Goal: Information Seeking & Learning: Learn about a topic

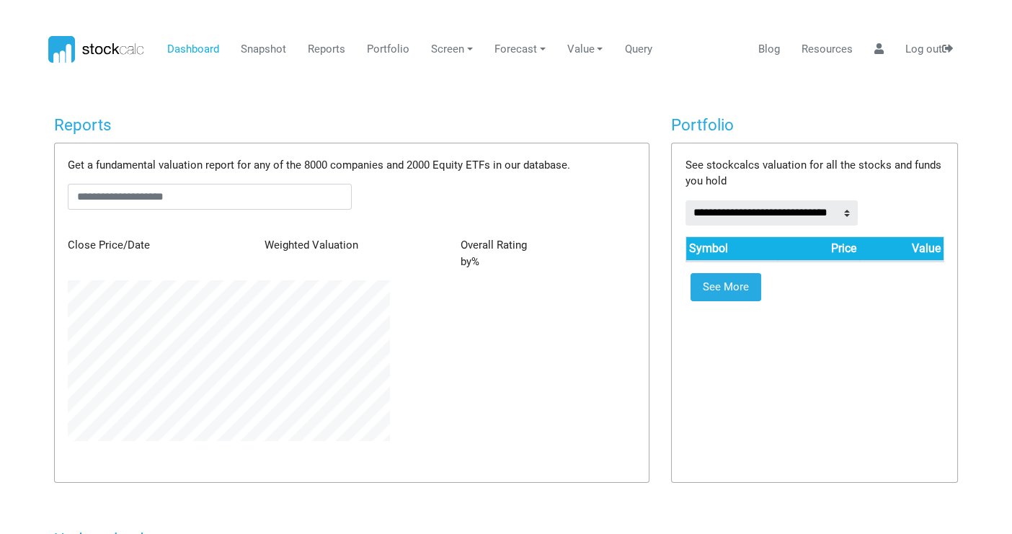
scroll to position [161, 344]
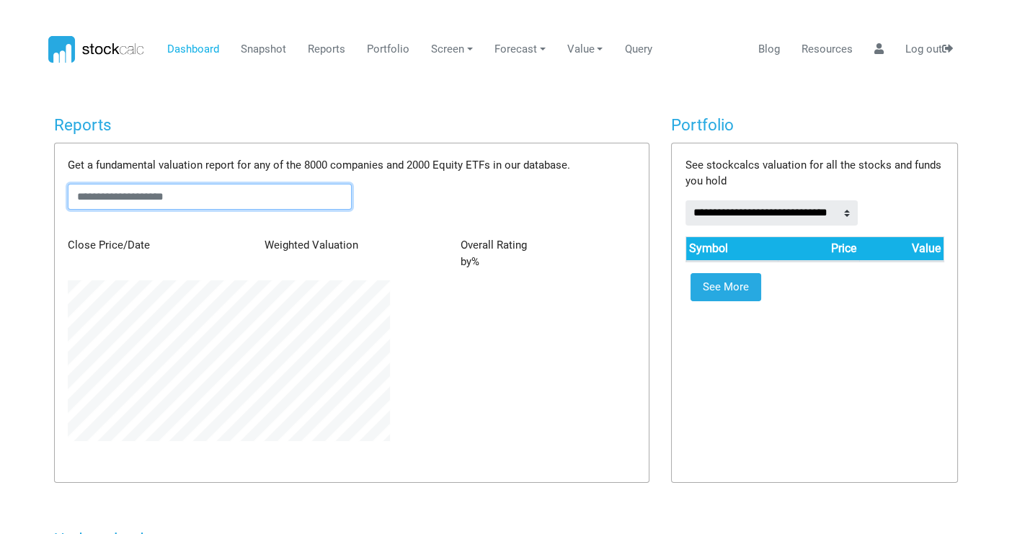
click at [118, 193] on input "text" at bounding box center [210, 197] width 284 height 26
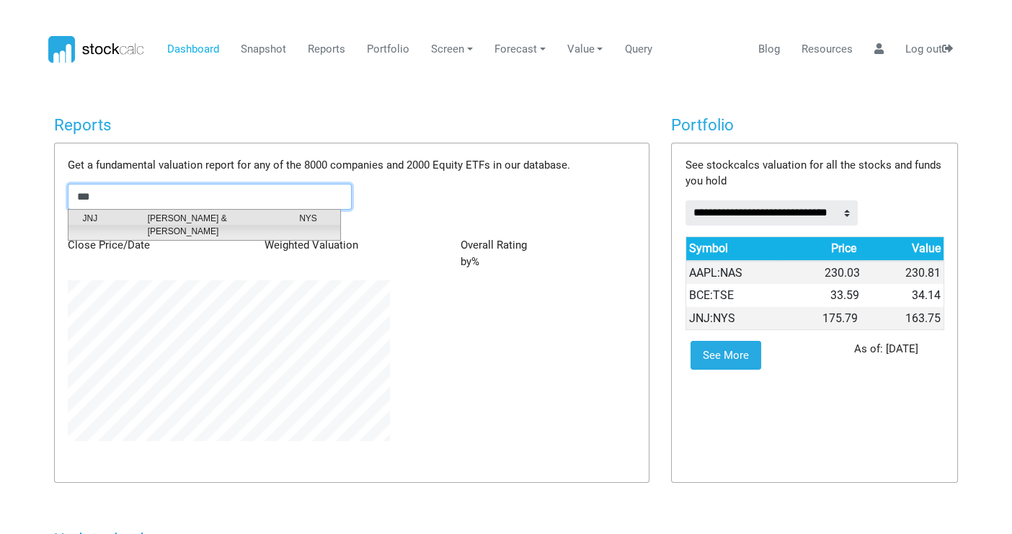
click at [161, 218] on span "[PERSON_NAME] & [PERSON_NAME]" at bounding box center [212, 225] width 151 height 26
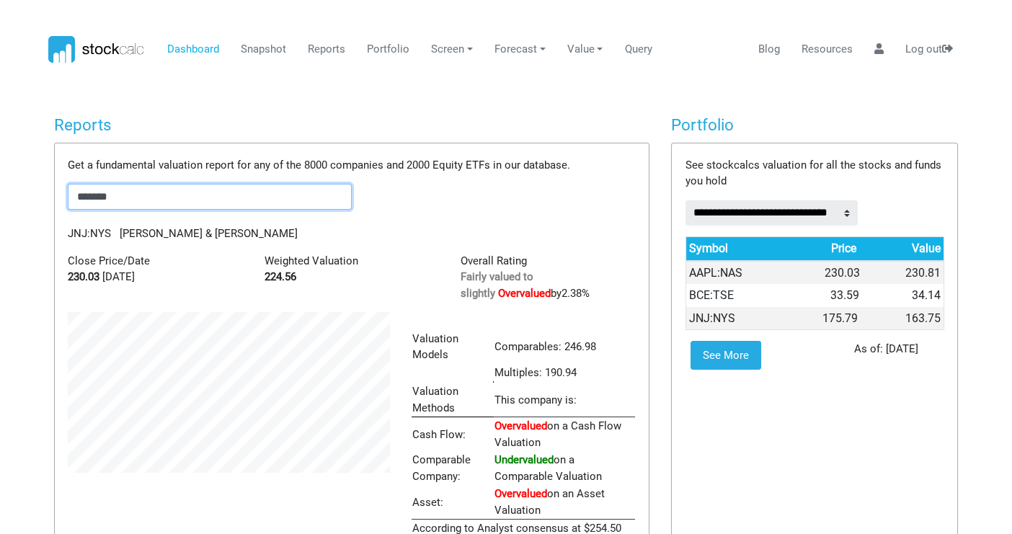
scroll to position [241, 344]
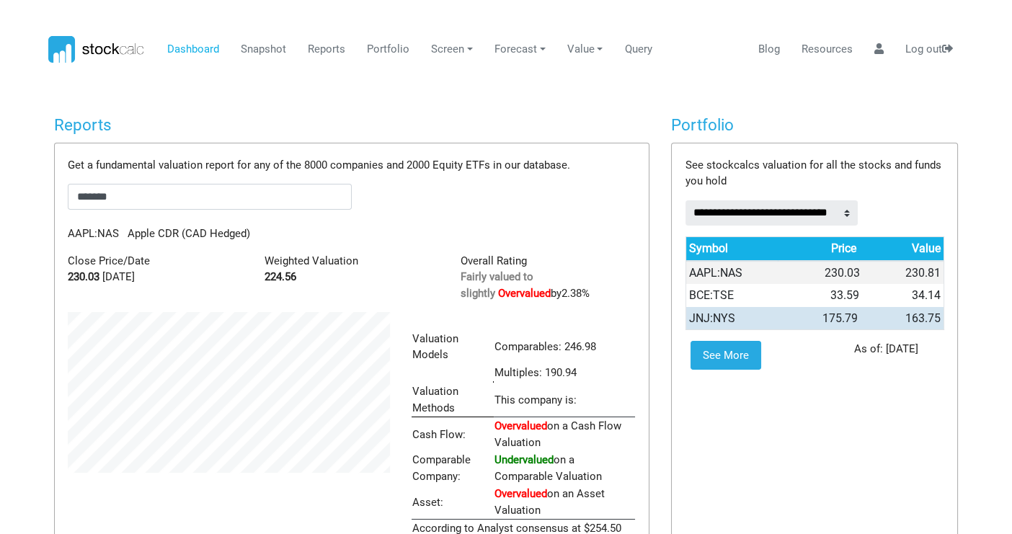
click at [712, 318] on td "JNJ:NYS" at bounding box center [732, 318] width 92 height 23
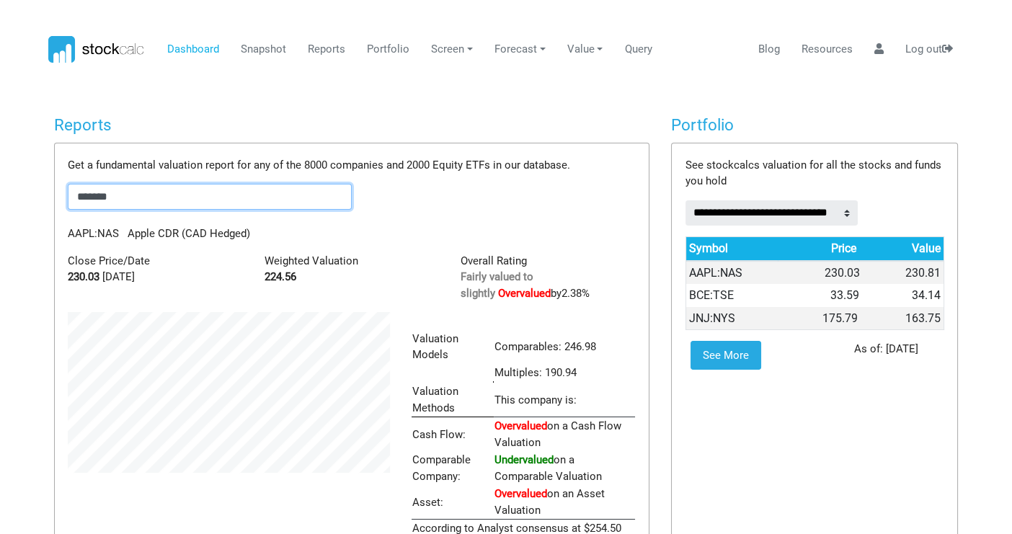
click at [0, 192] on body "Dashboard Snapshot Reports Portfolio Screen Stock Screener Sector ETF Industry …" at bounding box center [506, 267] width 1012 height 534
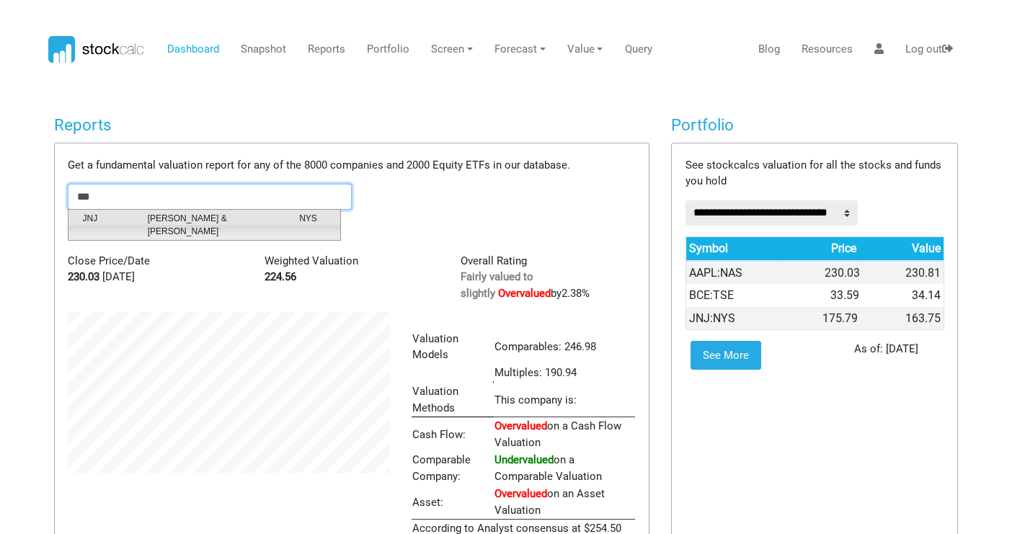
click at [181, 215] on span "[PERSON_NAME] & [PERSON_NAME]" at bounding box center [212, 225] width 151 height 26
type input "*******"
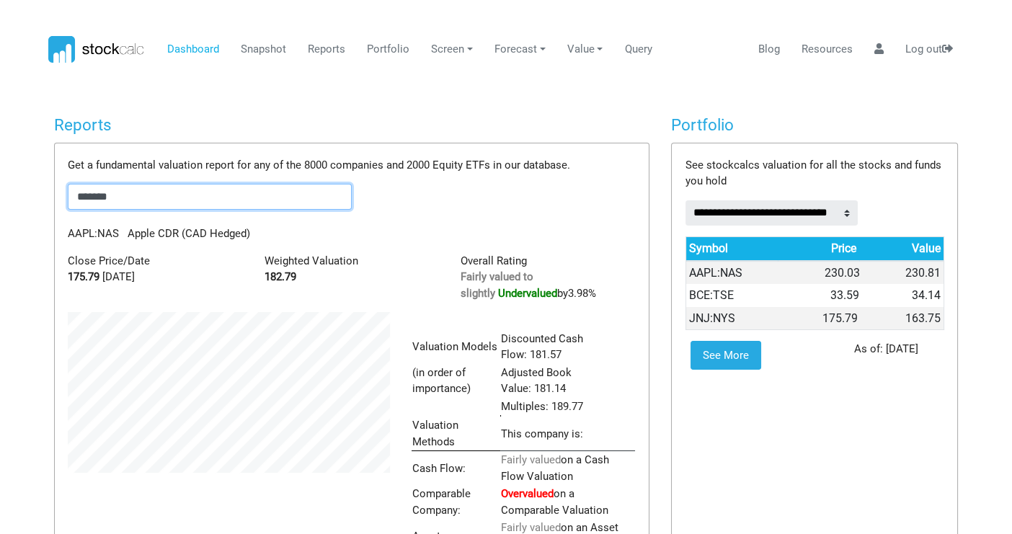
scroll to position [275, 344]
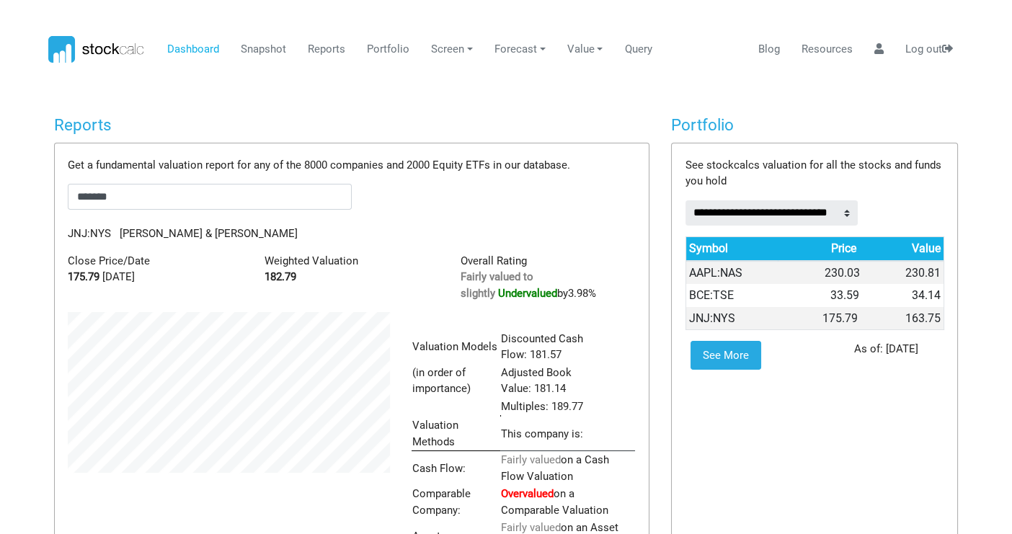
click at [404, 222] on div "Get a fundamental valuation report for any of the 8000 companies and 2000 Equit…" at bounding box center [352, 398] width 595 height 511
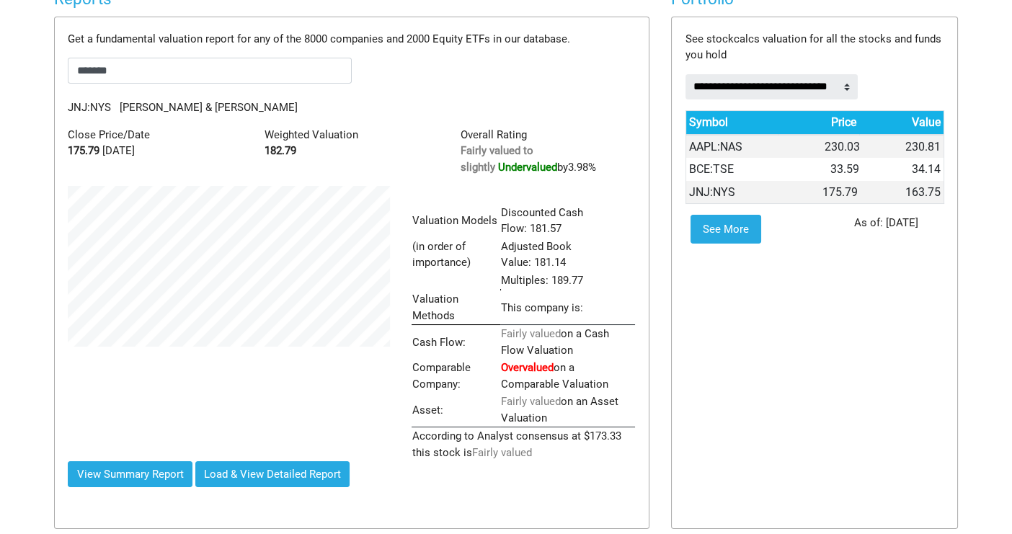
scroll to position [0, 0]
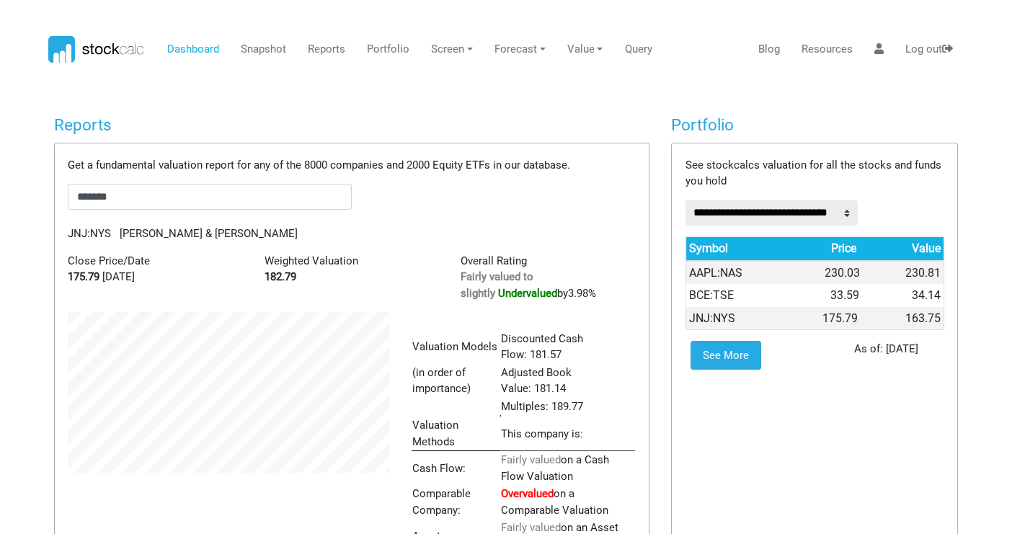
click at [889, 347] on p "As of: [DATE]" at bounding box center [886, 350] width 64 height 18
click at [895, 350] on p "As of: [DATE]" at bounding box center [886, 350] width 64 height 18
drag, startPoint x: 848, startPoint y: 347, endPoint x: 939, endPoint y: 353, distance: 91.1
click at [939, 353] on div "See More As of: [DATE]" at bounding box center [815, 355] width 280 height 29
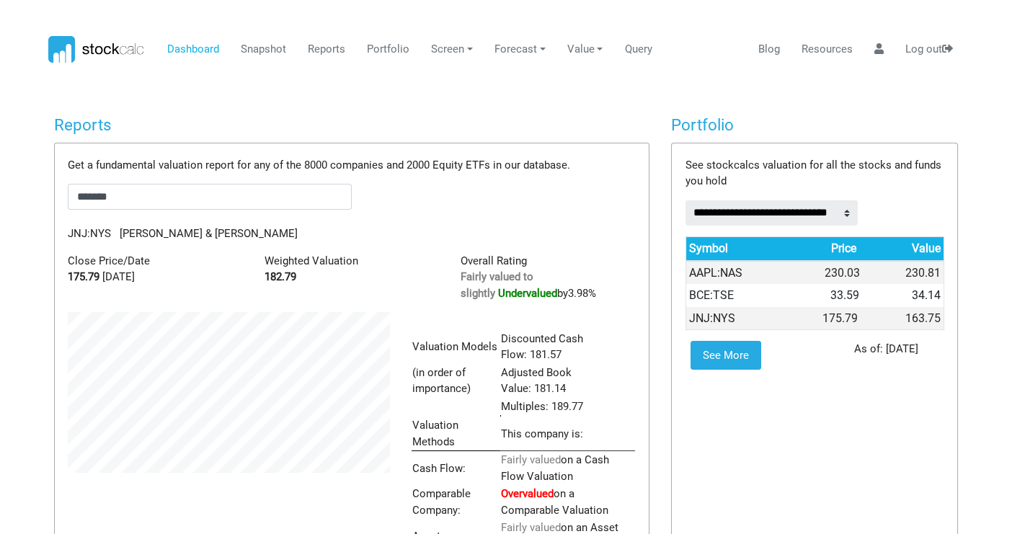
click at [908, 354] on p "As of: [DATE]" at bounding box center [886, 350] width 64 height 18
click at [257, 47] on link "Snapshot" at bounding box center [264, 49] width 56 height 27
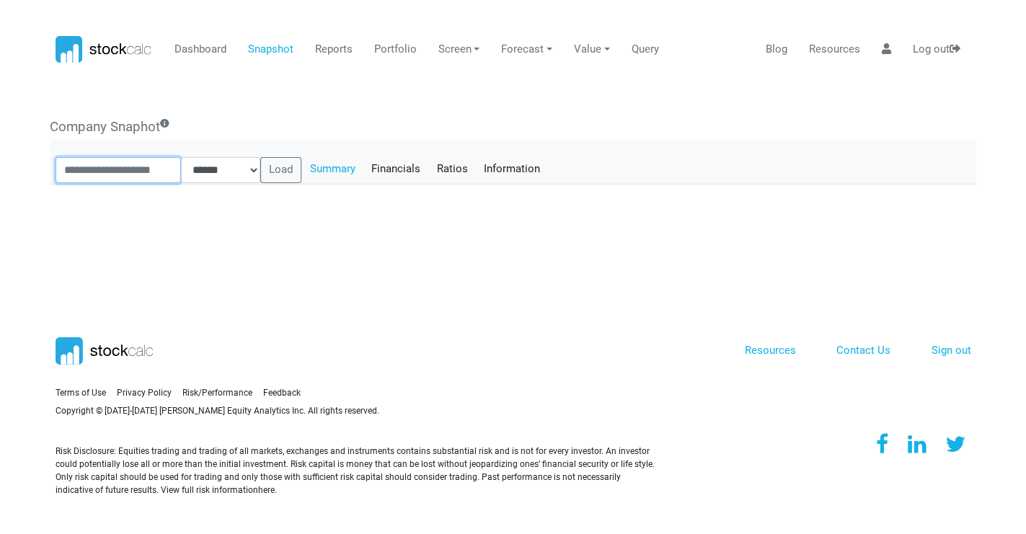
click at [117, 170] on input "text" at bounding box center [119, 170] width 126 height 26
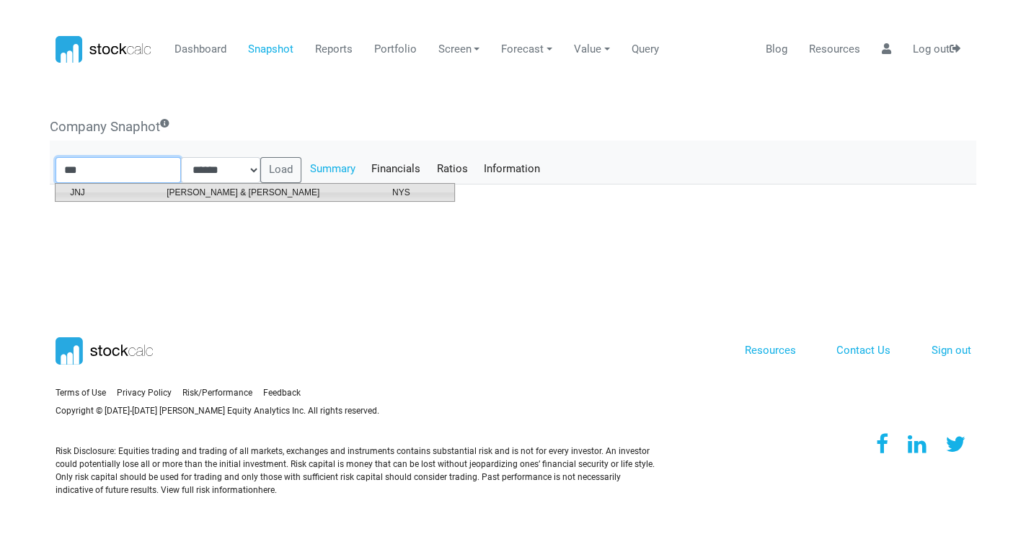
click at [190, 195] on span "[PERSON_NAME] & [PERSON_NAME]" at bounding box center [269, 192] width 226 height 13
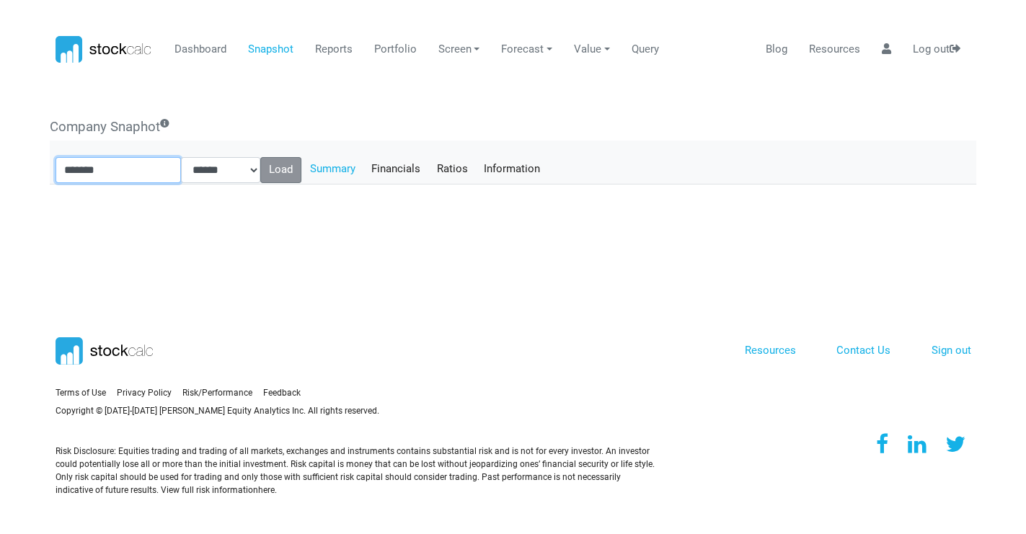
type input "*******"
click at [296, 169] on button "Load" at bounding box center [281, 170] width 42 height 26
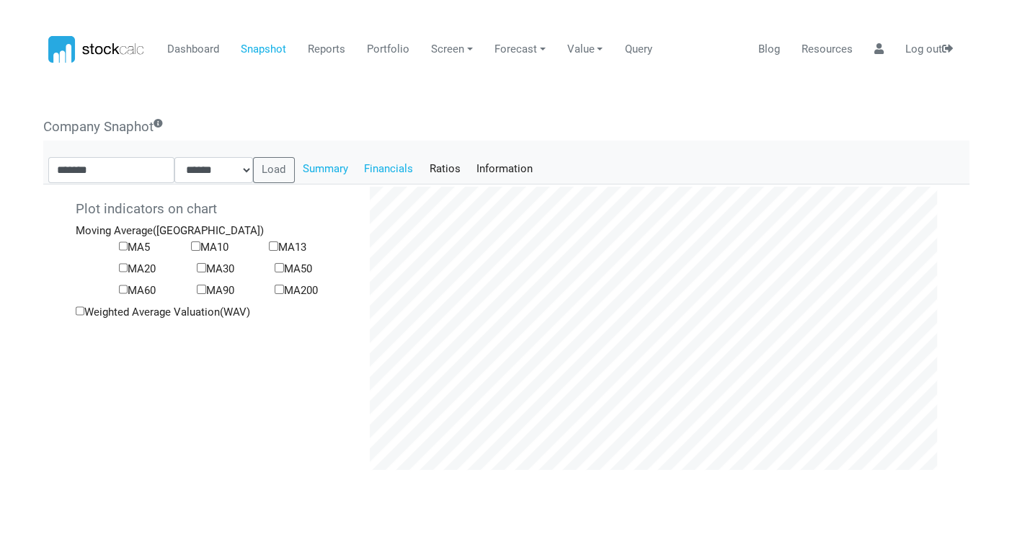
click at [400, 170] on link "Financials" at bounding box center [389, 169] width 66 height 25
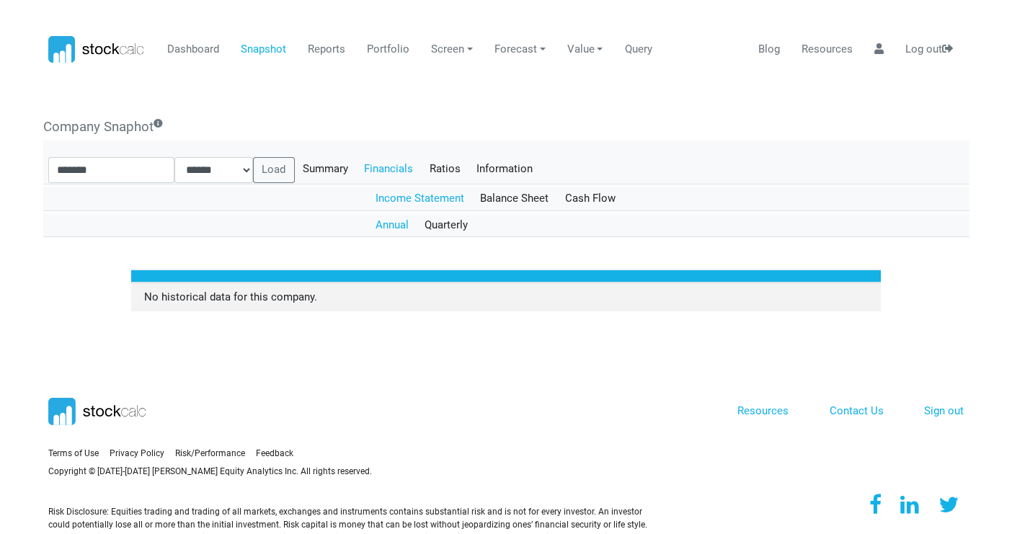
click at [427, 196] on link "Income Statement" at bounding box center [420, 199] width 105 height 25
click at [443, 224] on link "Quarterly" at bounding box center [447, 225] width 60 height 25
click at [389, 221] on link "Annual" at bounding box center [393, 225] width 50 height 25
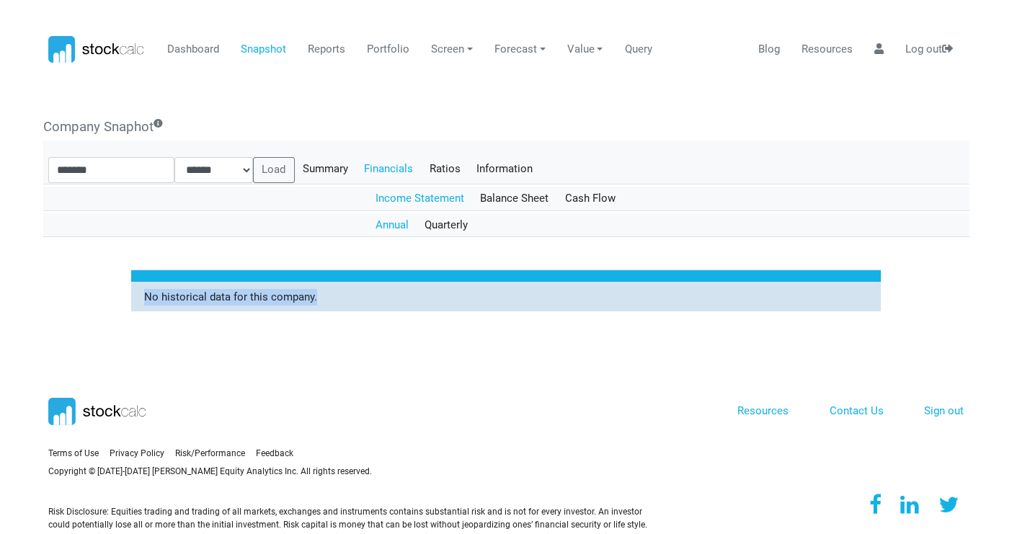
drag, startPoint x: 140, startPoint y: 298, endPoint x: 439, endPoint y: 298, distance: 299.2
click at [439, 298] on td "No historical data for this company." at bounding box center [506, 297] width 750 height 29
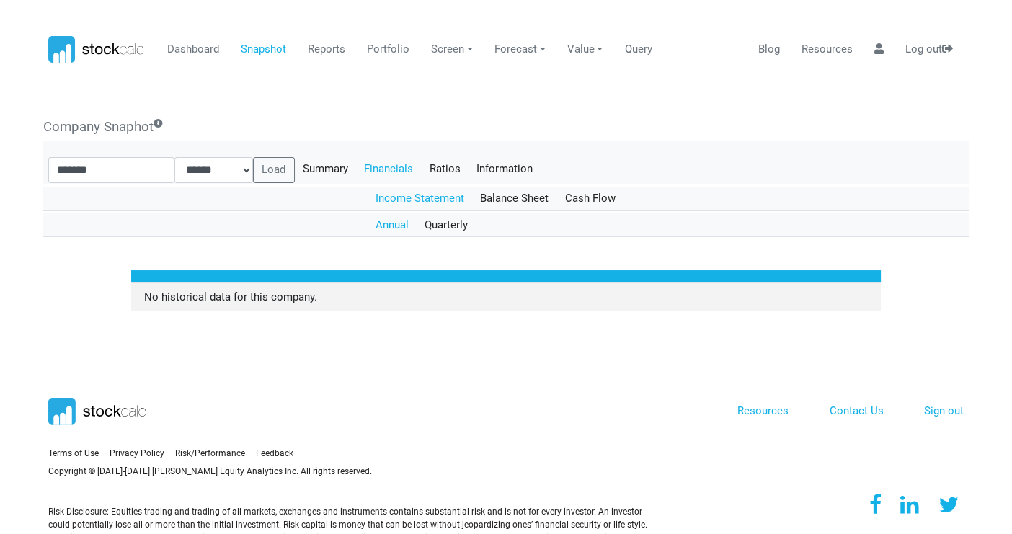
click at [386, 354] on section "Terms of Use Privacy Policy Feedback" at bounding box center [506, 452] width 1012 height 251
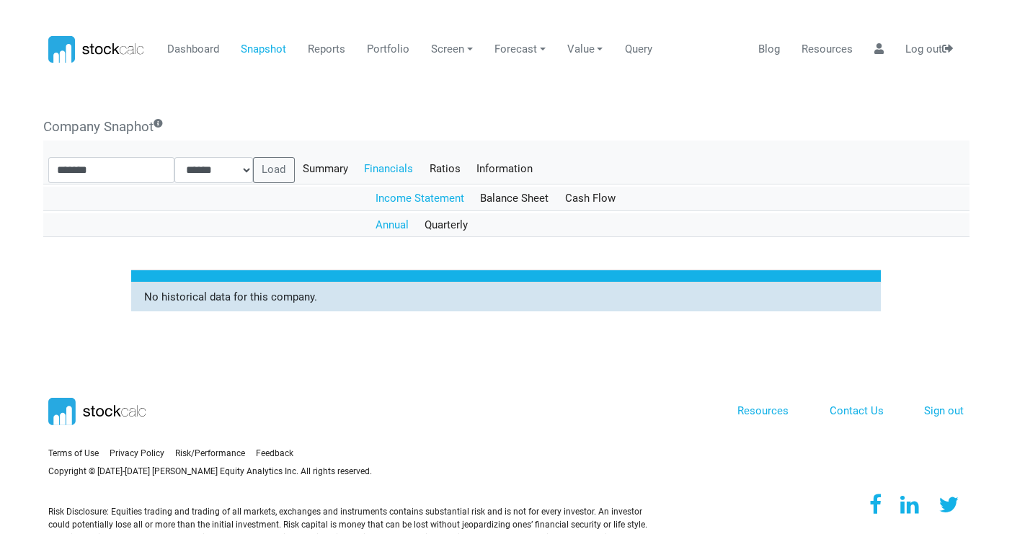
click at [229, 296] on td "No historical data for this company." at bounding box center [506, 297] width 750 height 29
click at [320, 299] on td "No historical data for this company." at bounding box center [506, 297] width 750 height 29
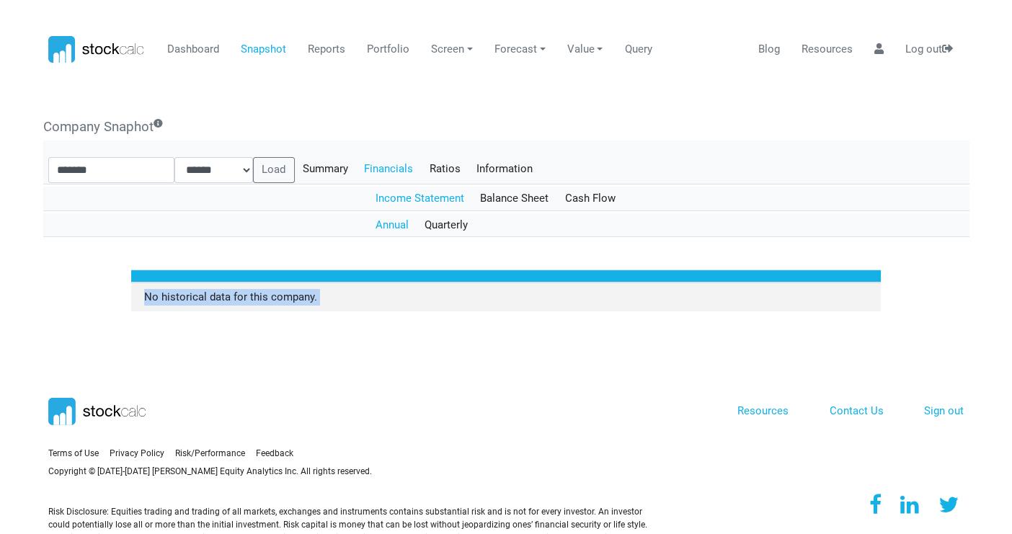
click at [322, 351] on section "Terms of Use Privacy Policy Feedback" at bounding box center [506, 452] width 1012 height 251
click at [76, 266] on div "Income Statement Balance Sheet Cash Flow Annual Quarterly Annual Quarterly Annu…" at bounding box center [506, 249] width 926 height 125
click at [80, 282] on div "No historical data for this company. No historical data for this company." at bounding box center [506, 291] width 926 height 42
click at [96, 260] on div "Income Statement Balance Sheet Cash Flow Annual Quarterly Annual Quarterly Annu…" at bounding box center [506, 249] width 926 height 125
click at [89, 257] on div "Income Statement Balance Sheet Cash Flow Annual Quarterly Annual Quarterly Annu…" at bounding box center [506, 249] width 926 height 125
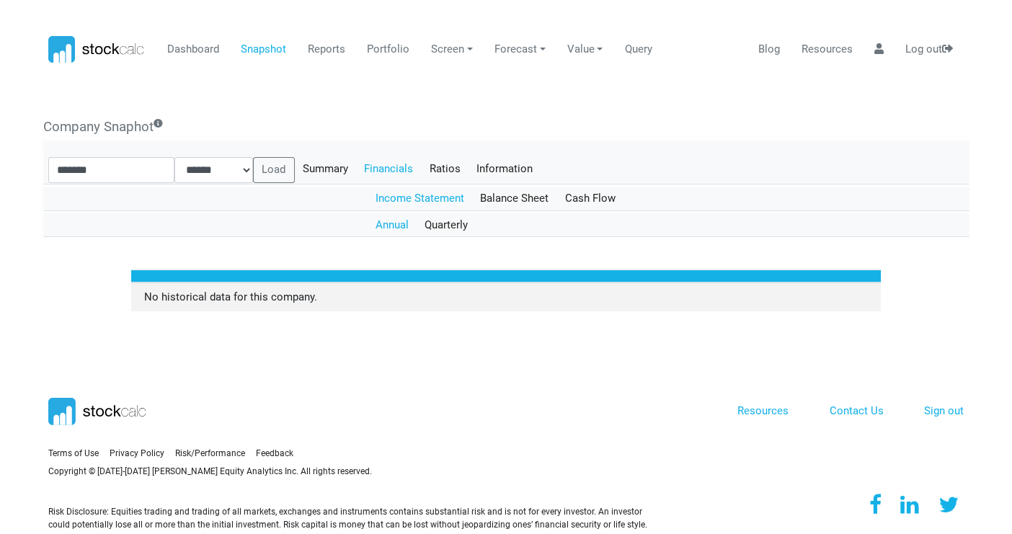
click at [82, 260] on div "Income Statement Balance Sheet Cash Flow Annual Quarterly Annual Quarterly Annu…" at bounding box center [506, 249] width 926 height 125
click at [83, 260] on div "Income Statement Balance Sheet Cash Flow Annual Quarterly Annual Quarterly Annu…" at bounding box center [506, 249] width 926 height 125
click at [70, 279] on div "No historical data for this company. No historical data for this company." at bounding box center [506, 291] width 926 height 42
click at [513, 198] on link "Balance Sheet" at bounding box center [514, 199] width 85 height 25
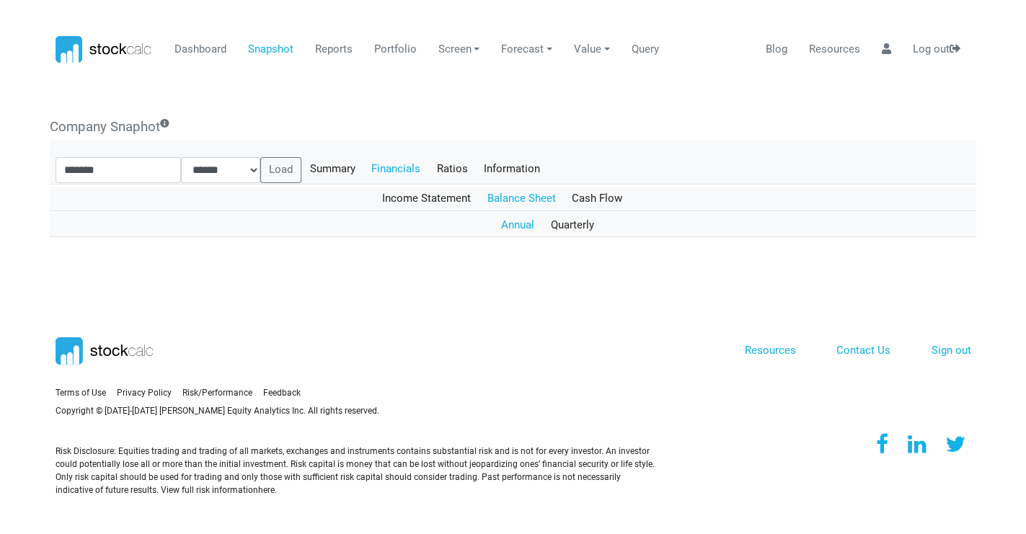
click at [518, 225] on link "Annual" at bounding box center [518, 225] width 50 height 25
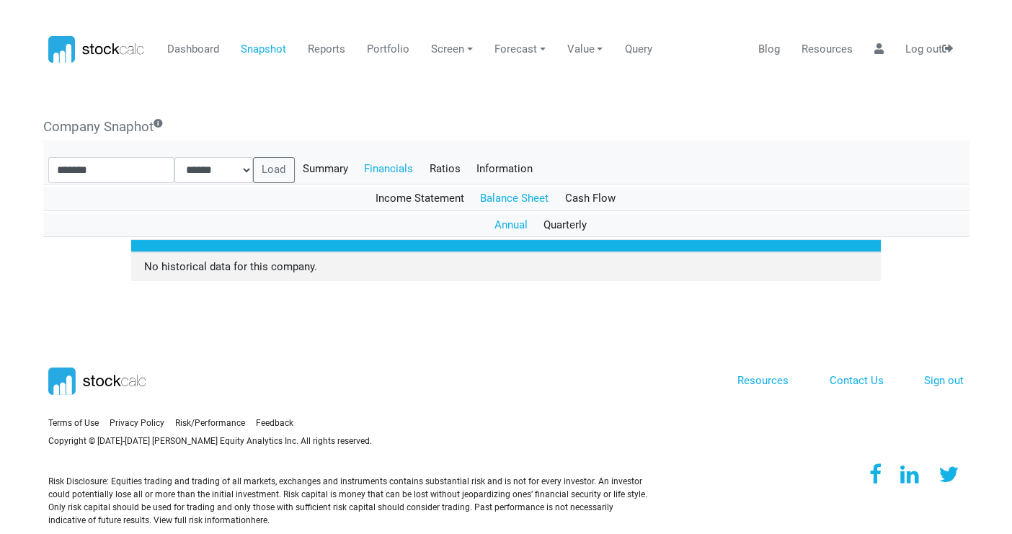
click at [514, 200] on link "Balance Sheet" at bounding box center [514, 199] width 85 height 25
click at [586, 198] on link "Cash Flow" at bounding box center [590, 199] width 67 height 25
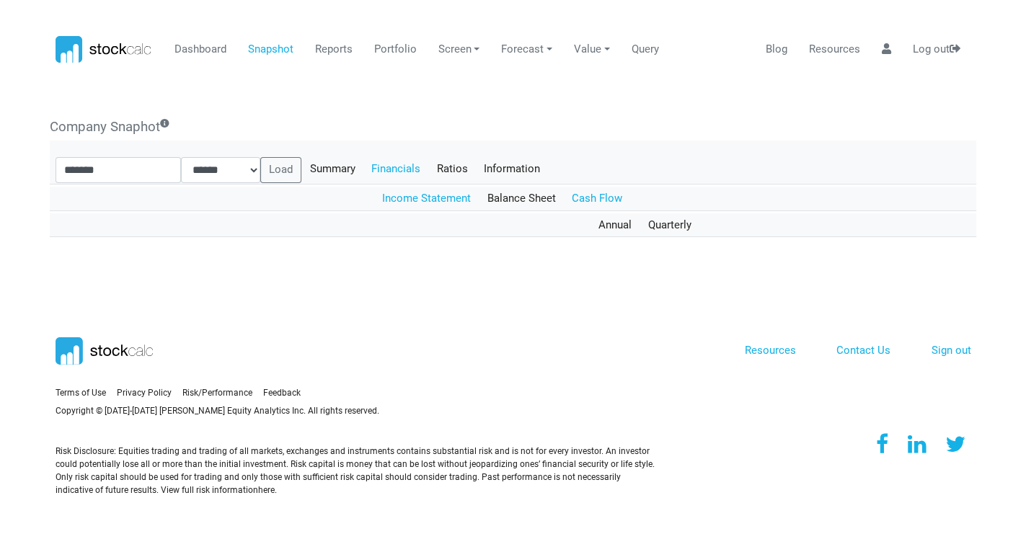
click at [404, 199] on link "Income Statement" at bounding box center [426, 199] width 105 height 25
click at [34, 274] on section "Terms of Use Privacy Policy Feedback" at bounding box center [513, 392] width 1026 height 251
